Goal: Register for event/course: Sign up to attend an event or enroll in a course

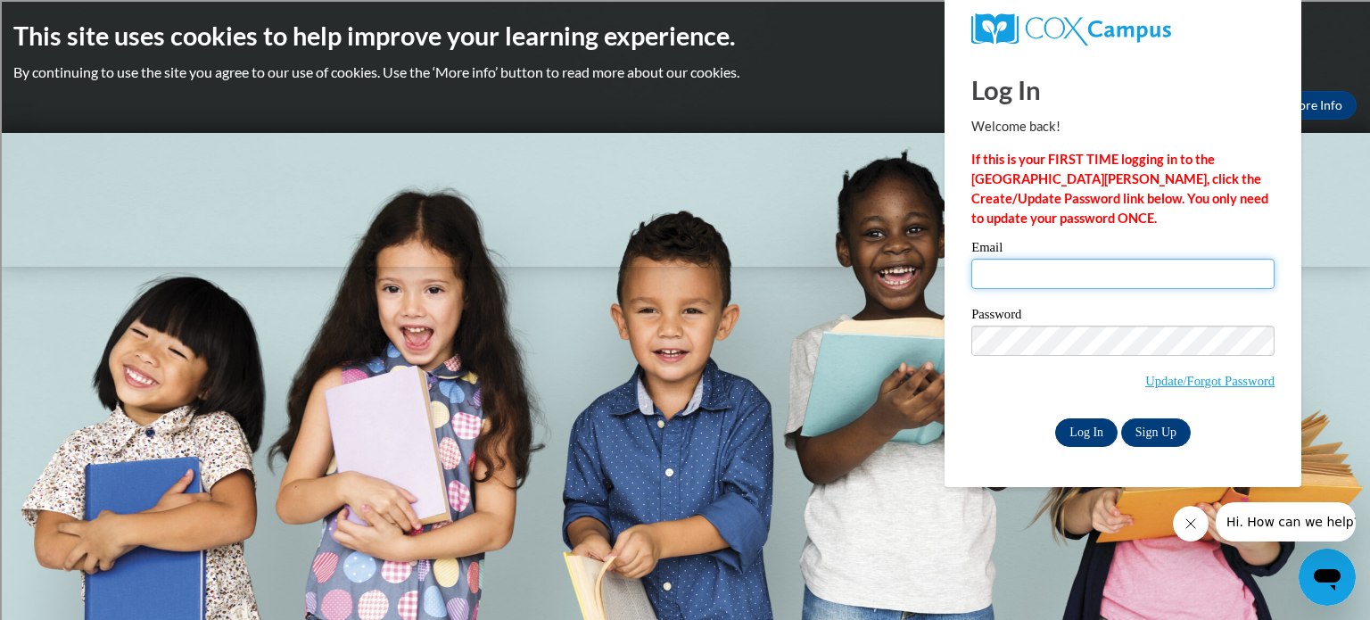
type input "hchurches@sdb.k12.wi.us"
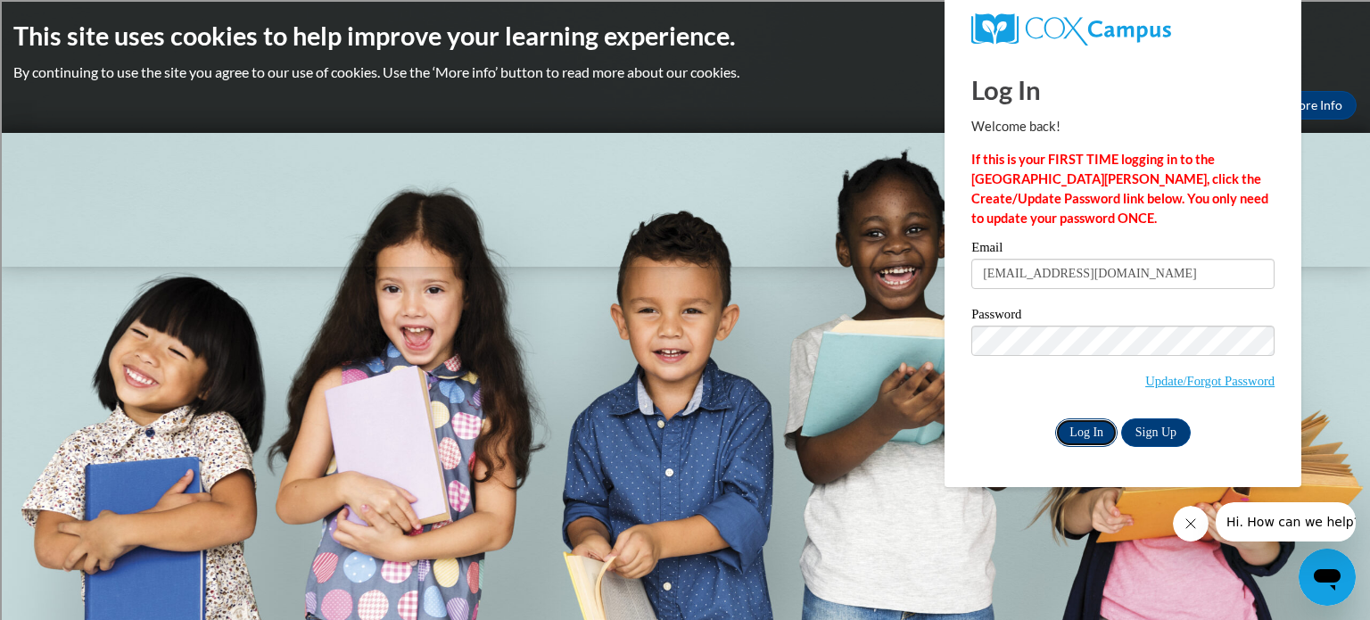
click at [1081, 434] on input "Log In" at bounding box center [1086, 432] width 62 height 29
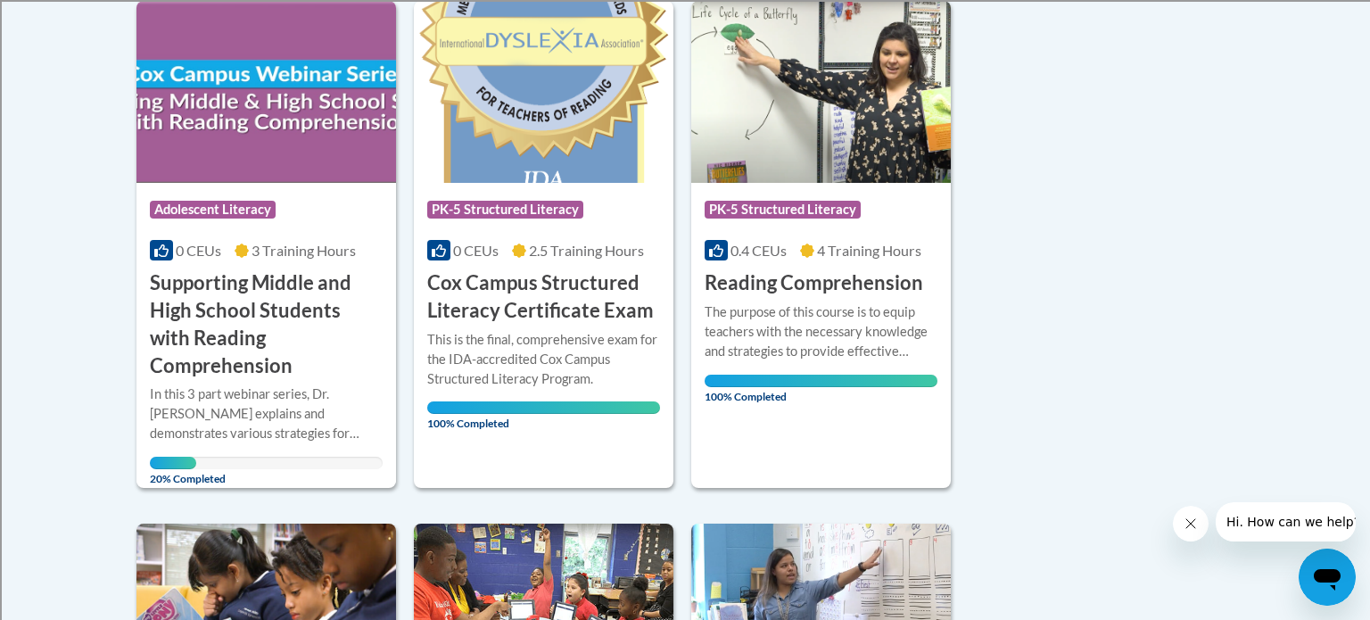
scroll to position [467, 0]
click at [291, 312] on h3 "Supporting Middle and High School Students with Reading Comprehension" at bounding box center [266, 325] width 233 height 110
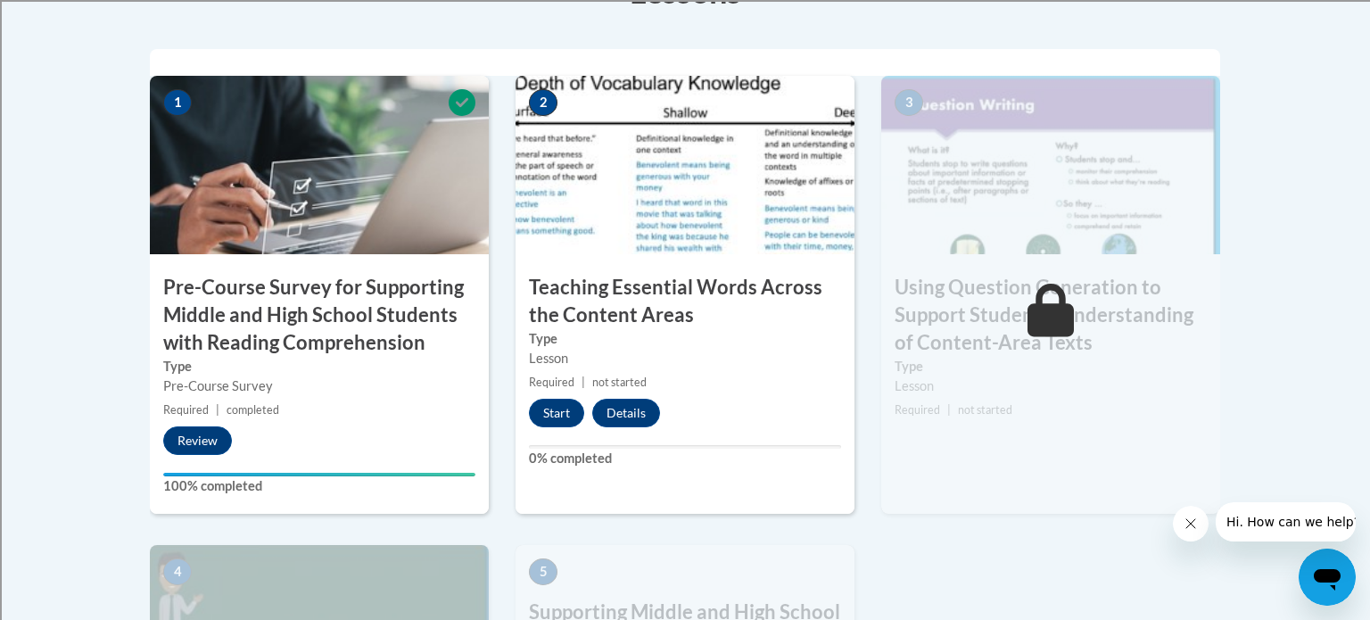
scroll to position [608, 0]
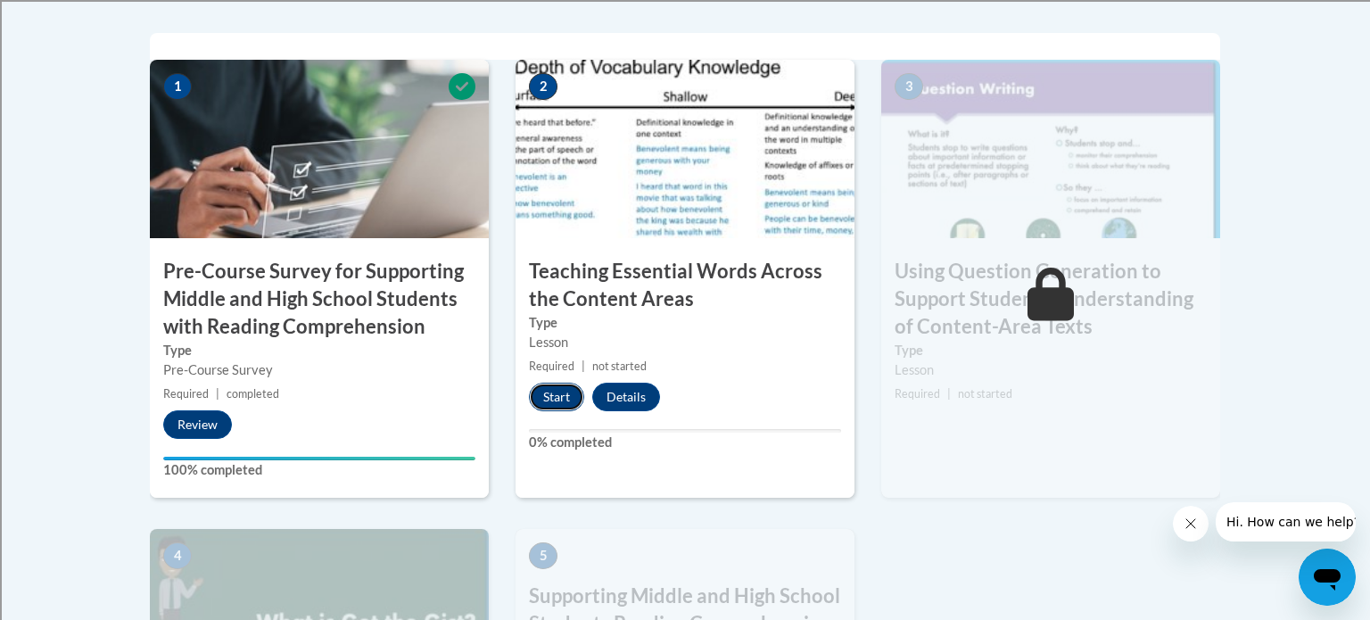
click at [555, 400] on button "Start" at bounding box center [556, 397] width 55 height 29
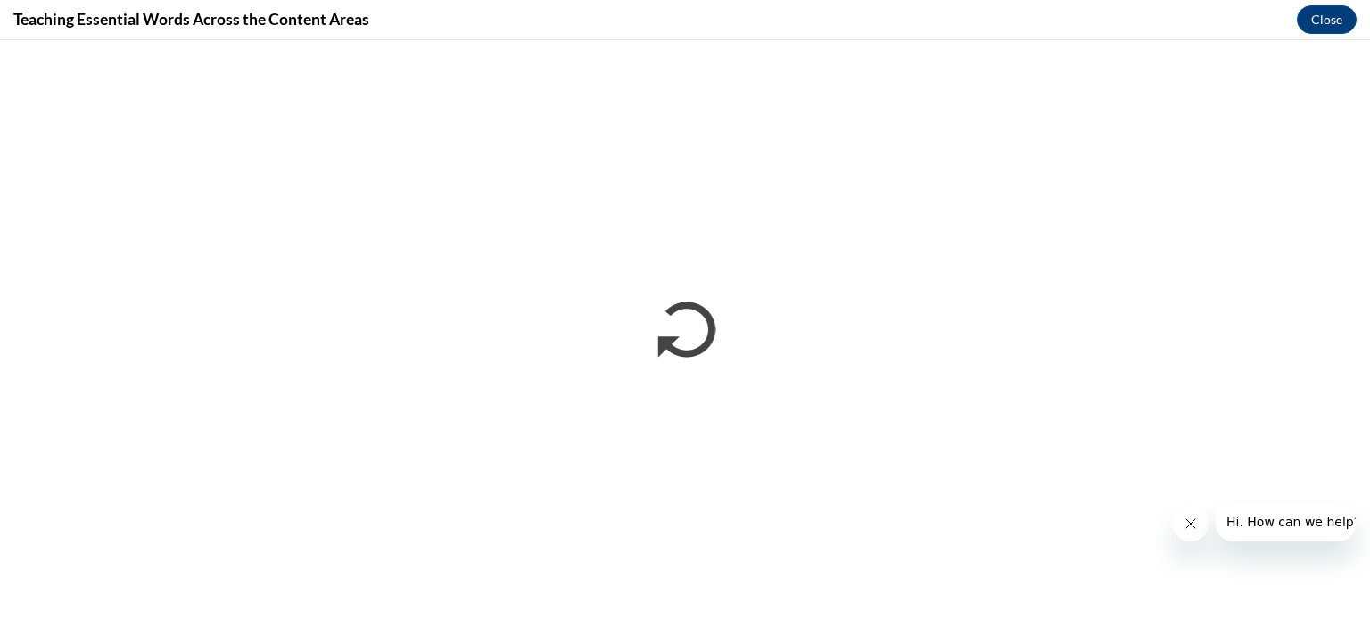
scroll to position [0, 0]
click at [1191, 527] on icon "Close message from company" at bounding box center [1191, 524] width 14 height 14
